Goal: Task Accomplishment & Management: Use online tool/utility

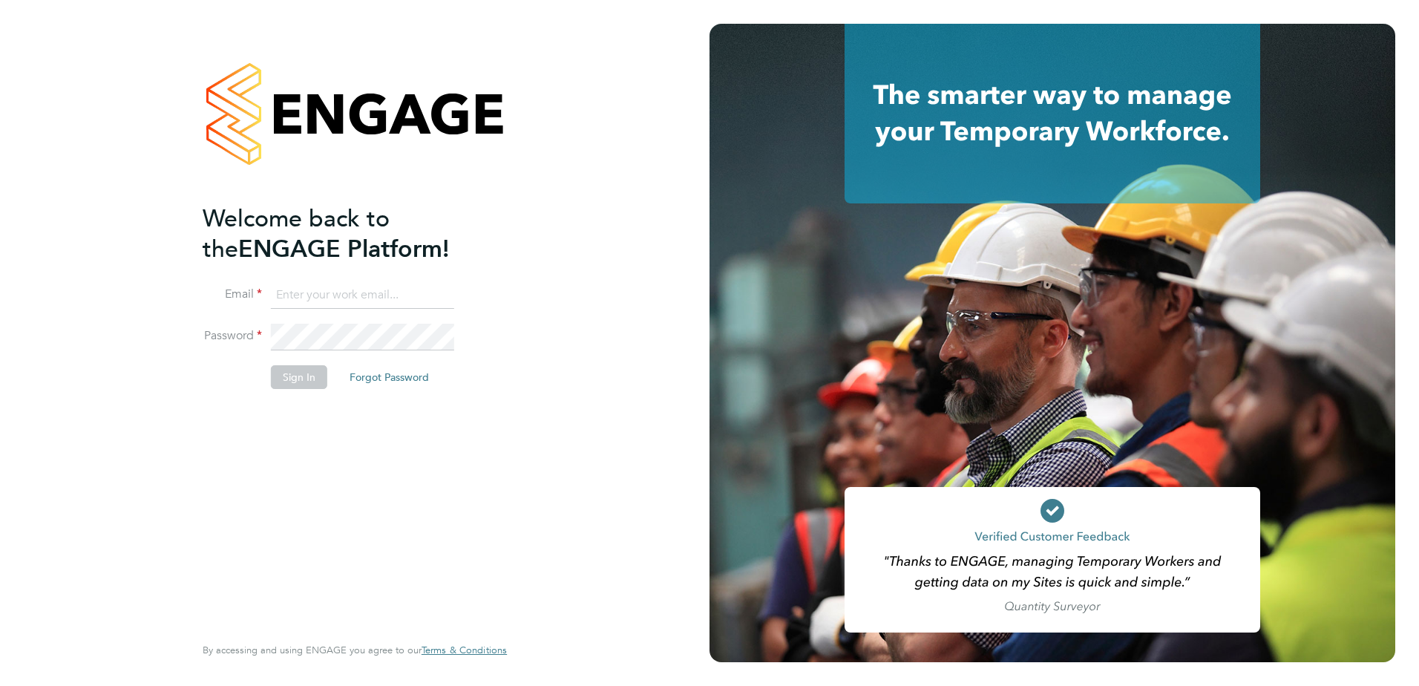
type input "[PERSON_NAME][EMAIL_ADDRESS][DOMAIN_NAME]"
click at [413, 577] on div "Welcome back to the ENGAGE Platform! Email [PERSON_NAME][EMAIL_ADDRESS][DOMAIN_…" at bounding box center [347, 416] width 289 height 427
click at [283, 367] on button "Sign In" at bounding box center [299, 377] width 56 height 24
